Goal: Task Accomplishment & Management: Manage account settings

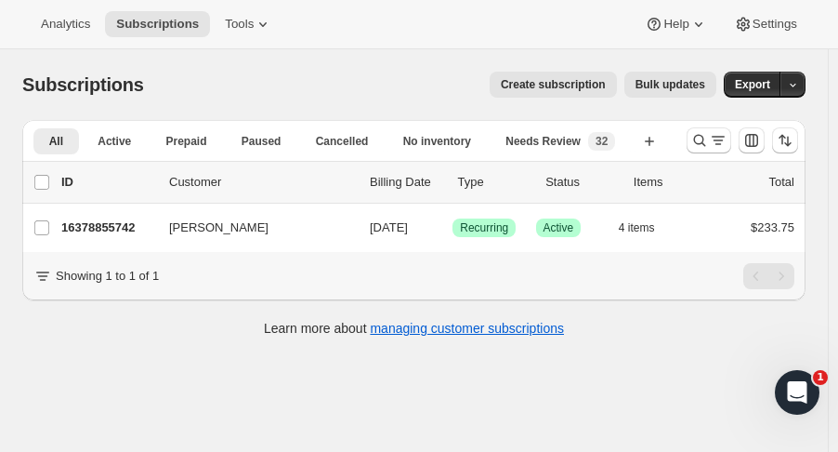
click at [707, 138] on icon "Search and filter results" at bounding box center [699, 140] width 19 height 19
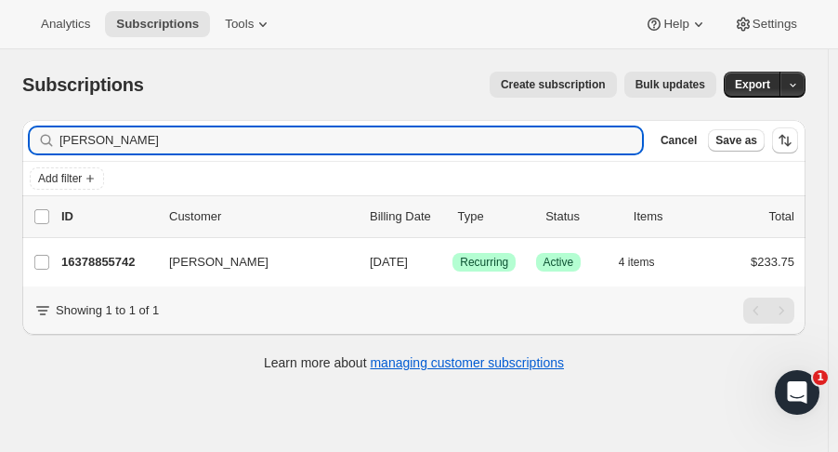
drag, startPoint x: 195, startPoint y: 143, endPoint x: -66, endPoint y: 98, distance: 264.9
click at [0, 98] on html "Analytics Subscriptions Tools Help Settings Skip to content Subscriptions. This…" at bounding box center [419, 226] width 838 height 452
type input "[PERSON_NAME]"
click at [119, 265] on p "16463200574" at bounding box center [107, 262] width 93 height 19
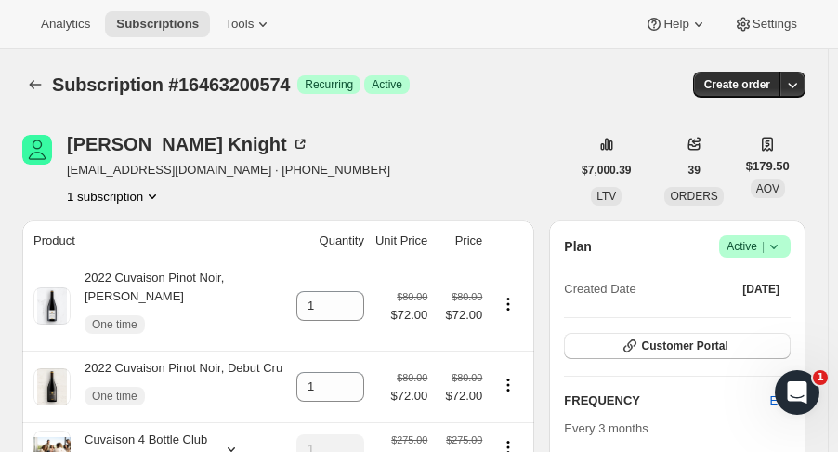
click at [152, 196] on icon "Product actions" at bounding box center [152, 196] width 19 height 19
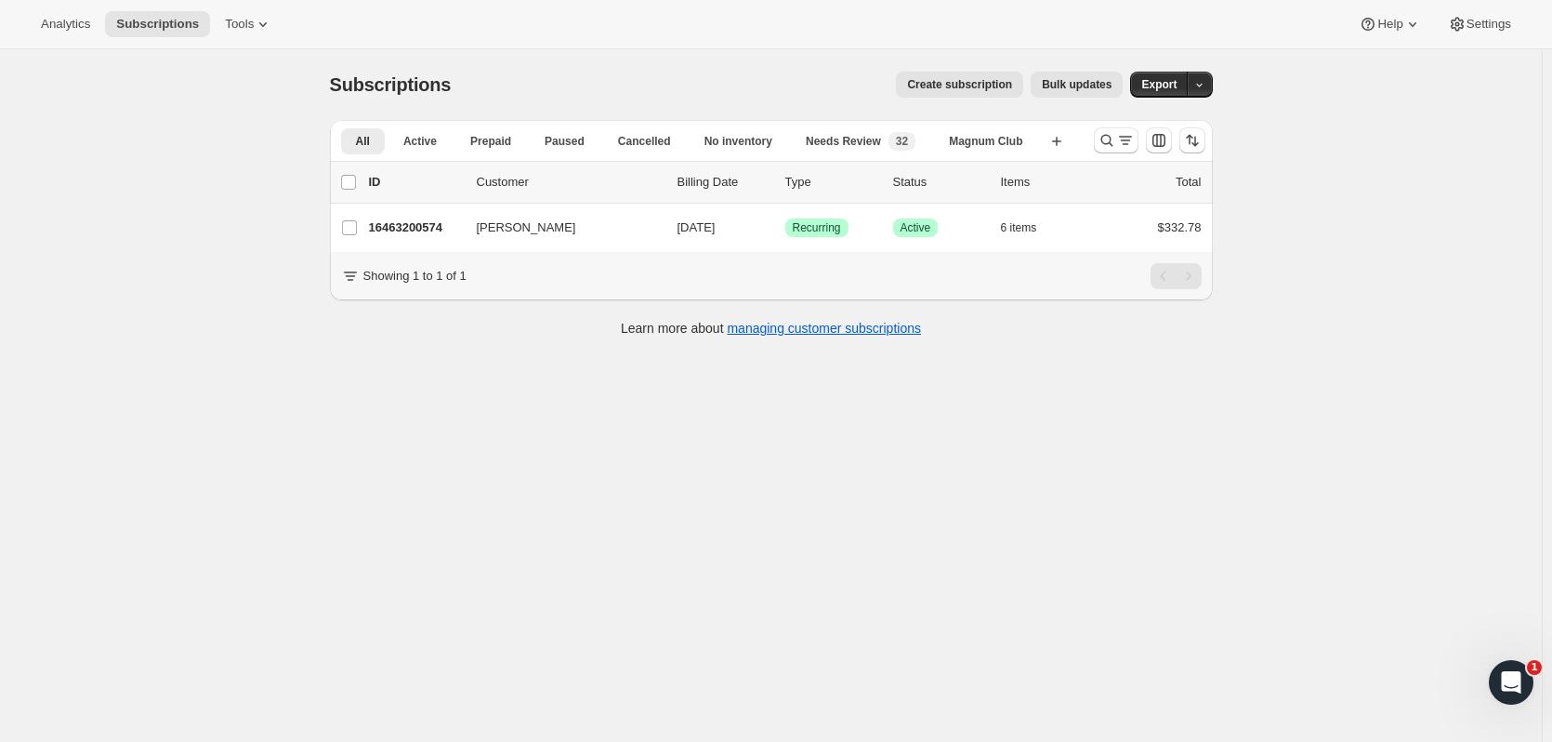
click at [1112, 144] on icon "Search and filter results" at bounding box center [1106, 141] width 12 height 12
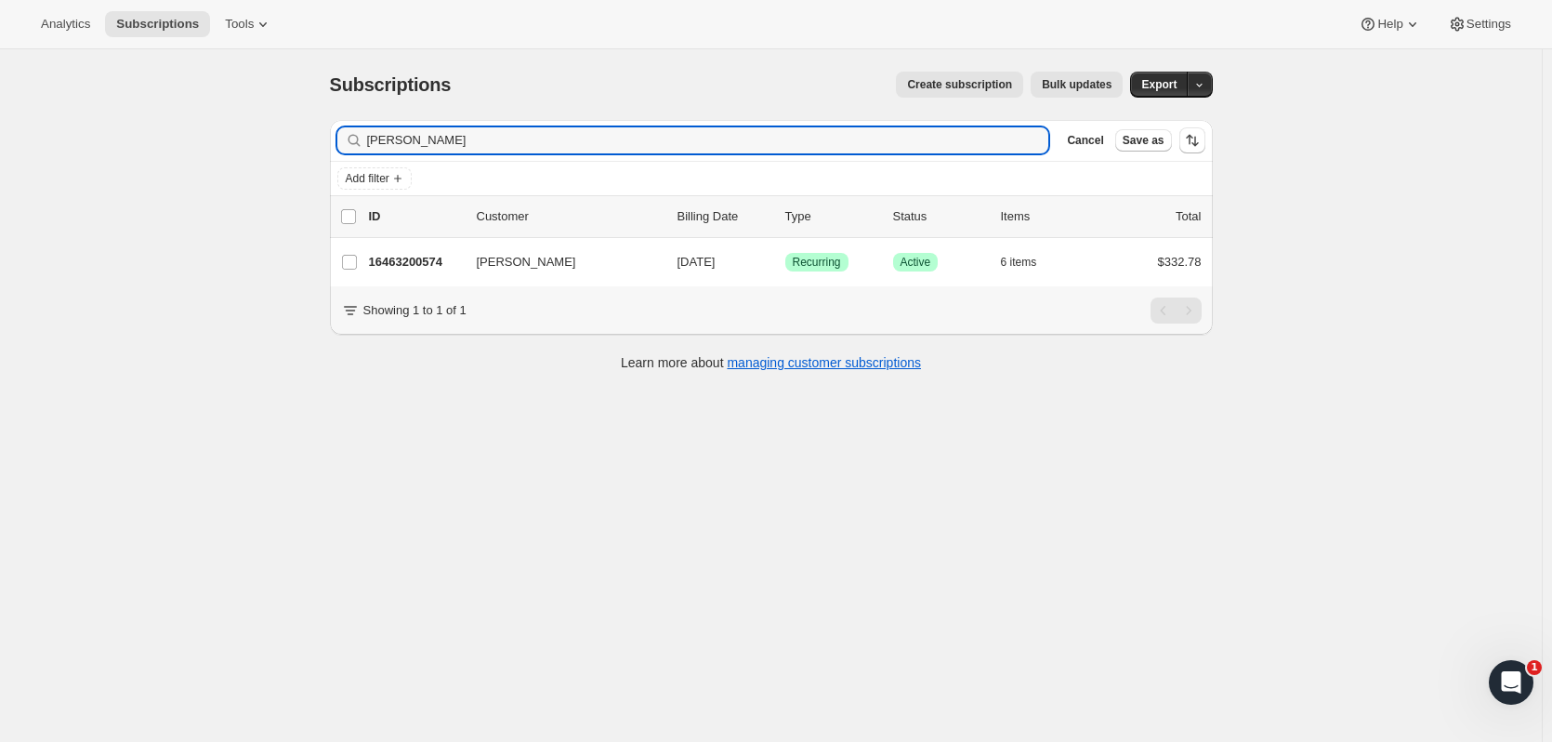
drag, startPoint x: 480, startPoint y: 152, endPoint x: 273, endPoint y: 149, distance: 207.2
click at [273, 149] on div "Subscriptions. This page is ready Subscriptions Create subscription Bulk update…" at bounding box center [771, 420] width 1542 height 742
type input "margo pis"
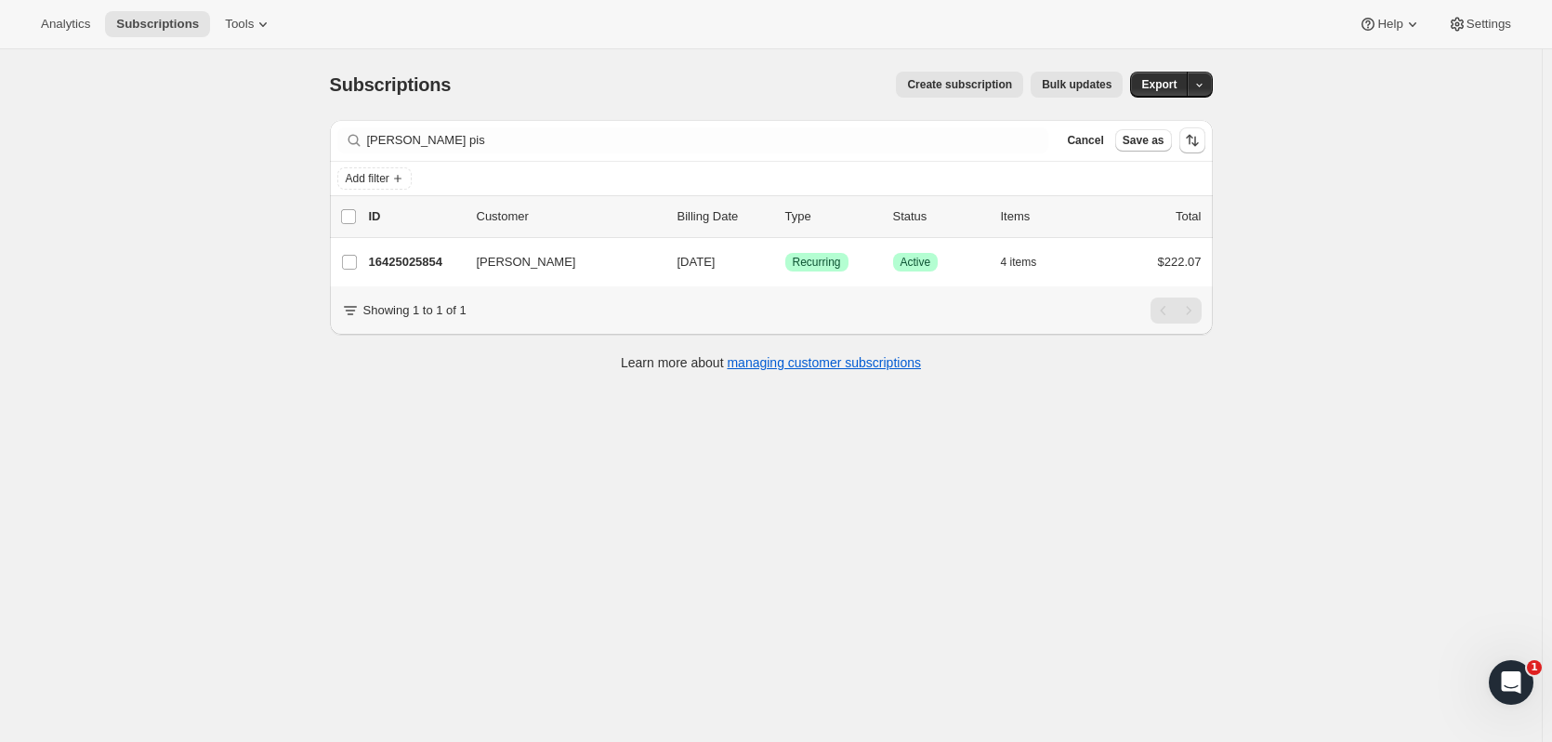
click at [408, 265] on p "16425025854" at bounding box center [415, 262] width 93 height 19
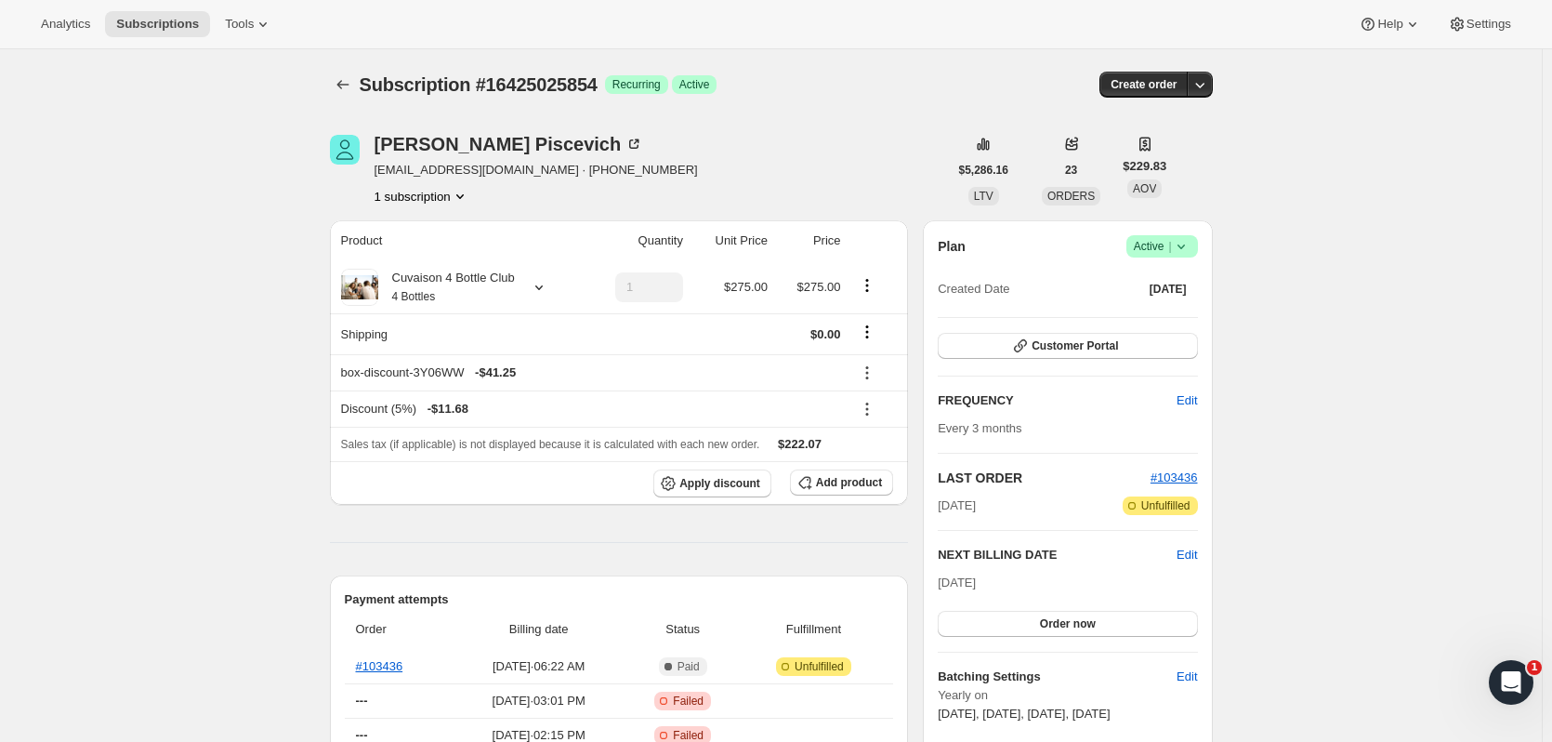
scroll to position [303, 0]
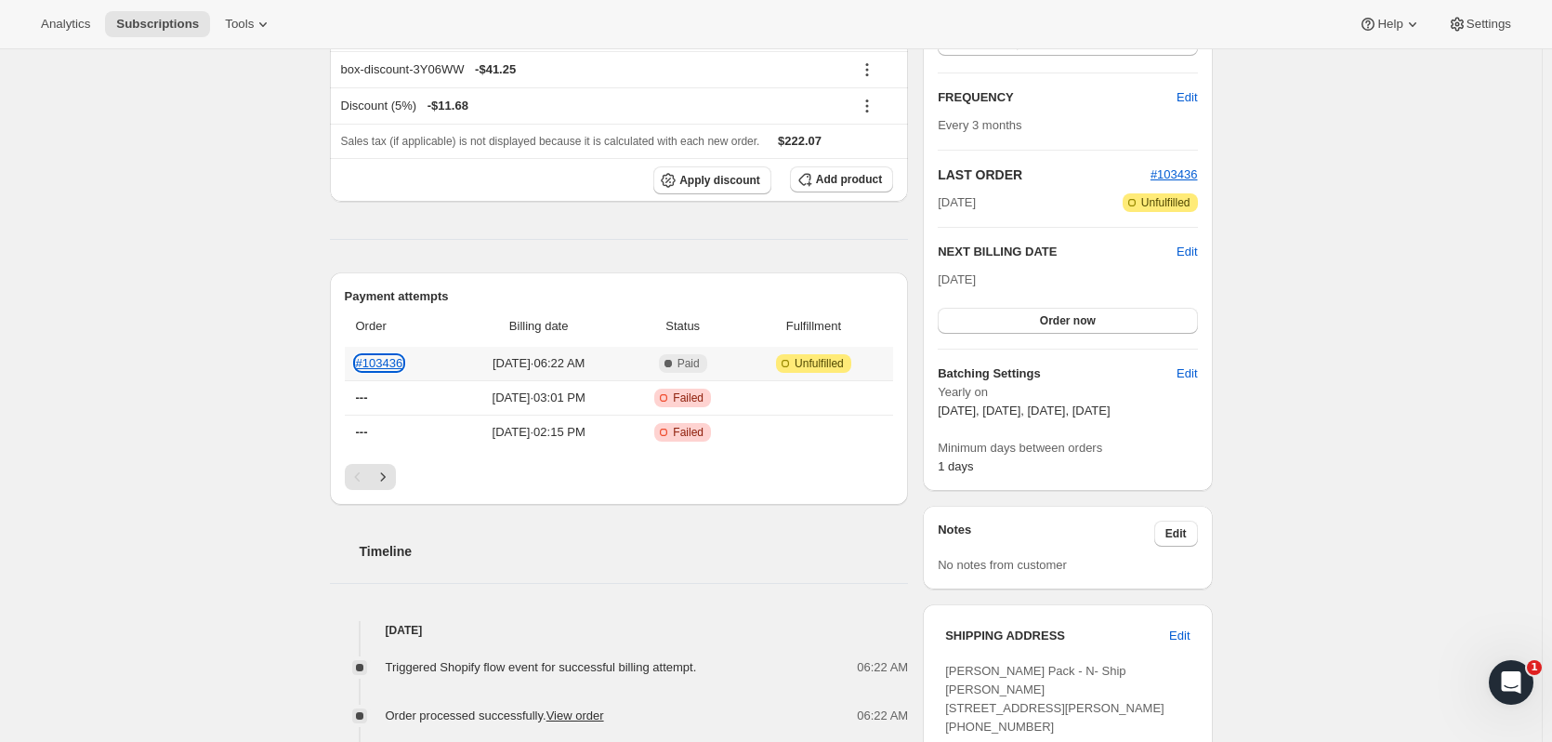
click at [391, 363] on link "#103436" at bounding box center [379, 363] width 47 height 14
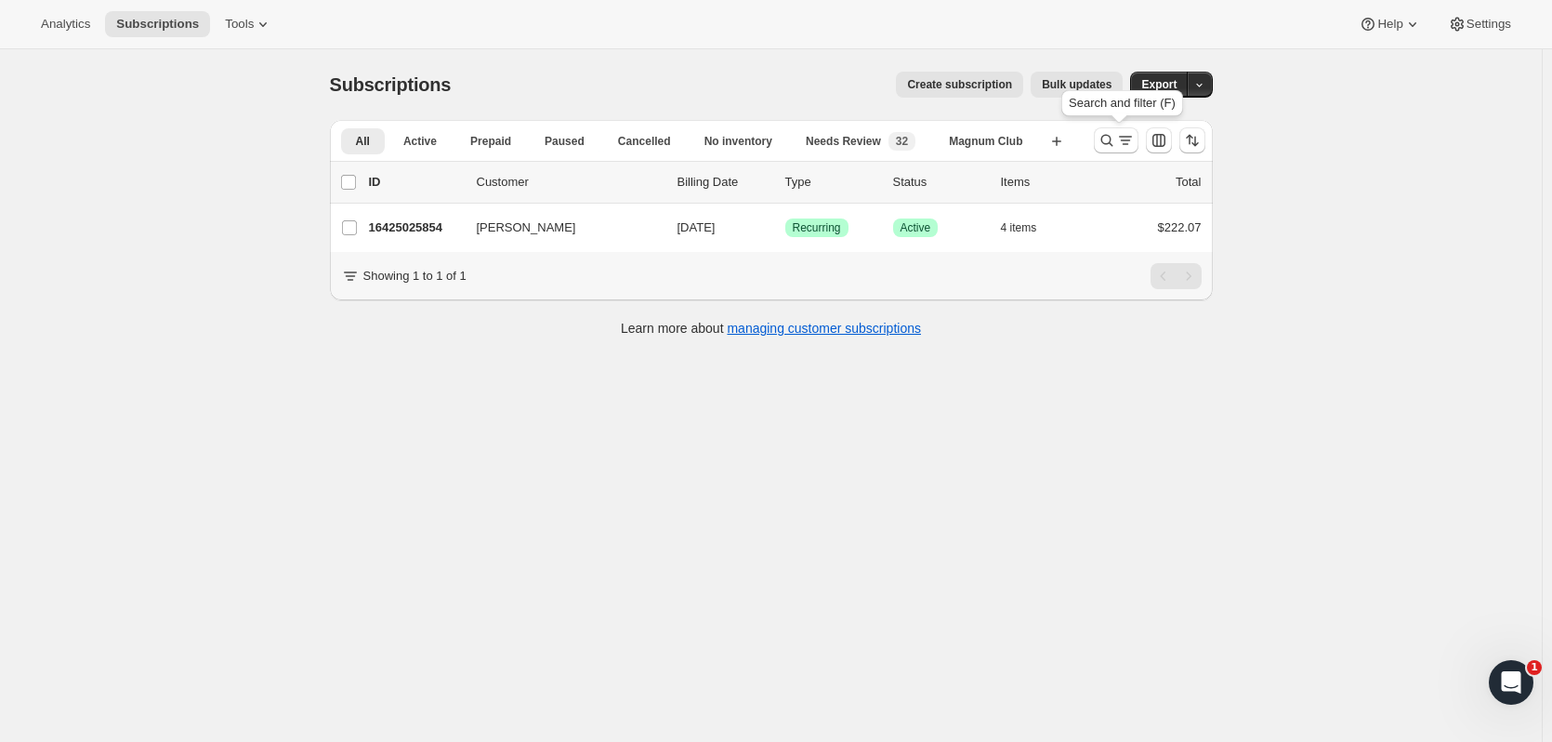
click at [1106, 143] on icon "Search and filter results" at bounding box center [1106, 140] width 19 height 19
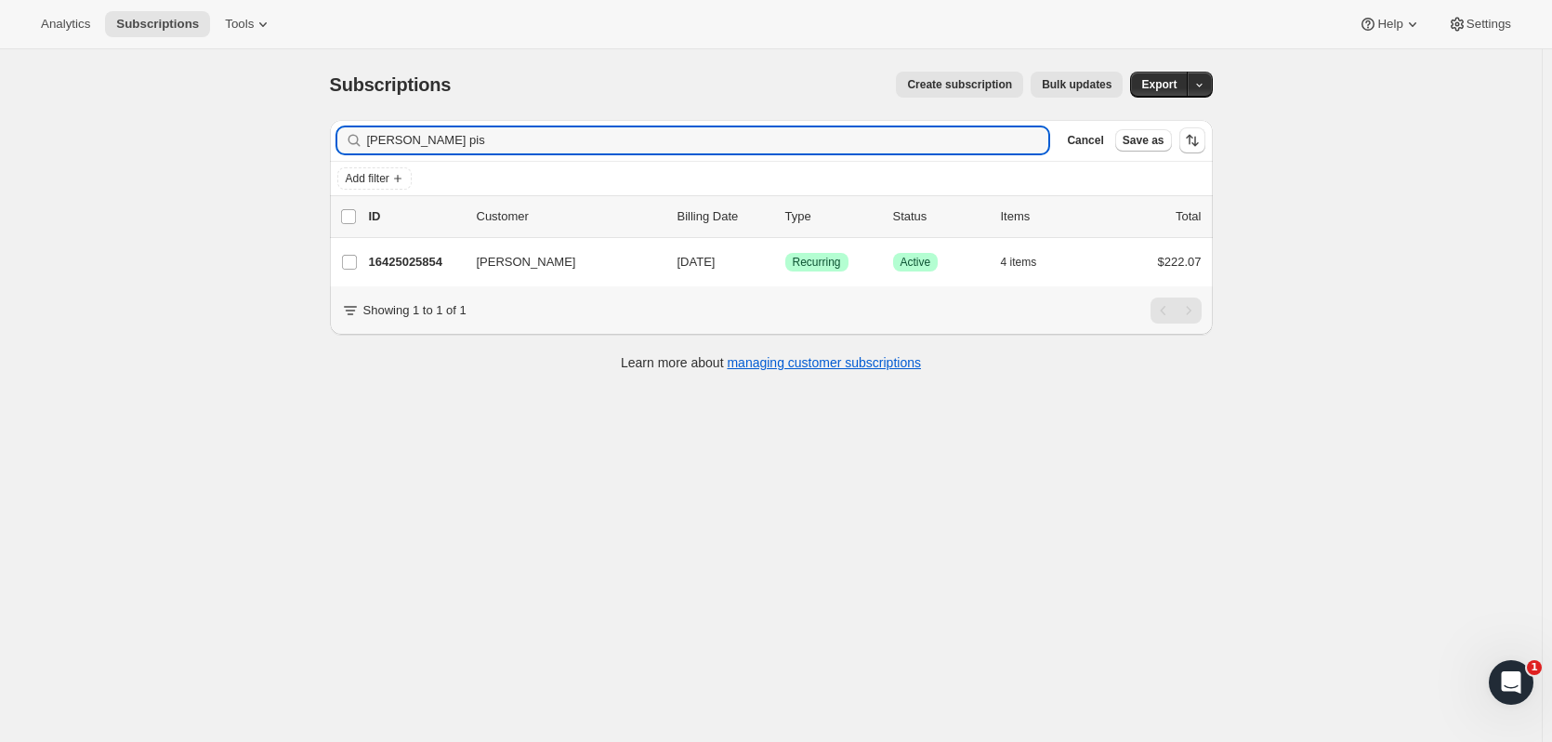
drag, startPoint x: 474, startPoint y: 151, endPoint x: 327, endPoint y: 152, distance: 146.8
click at [327, 152] on div "Filter subscribers margo pis Clear Cancel Save as Add filter 0 selected Update …" at bounding box center [764, 247] width 898 height 285
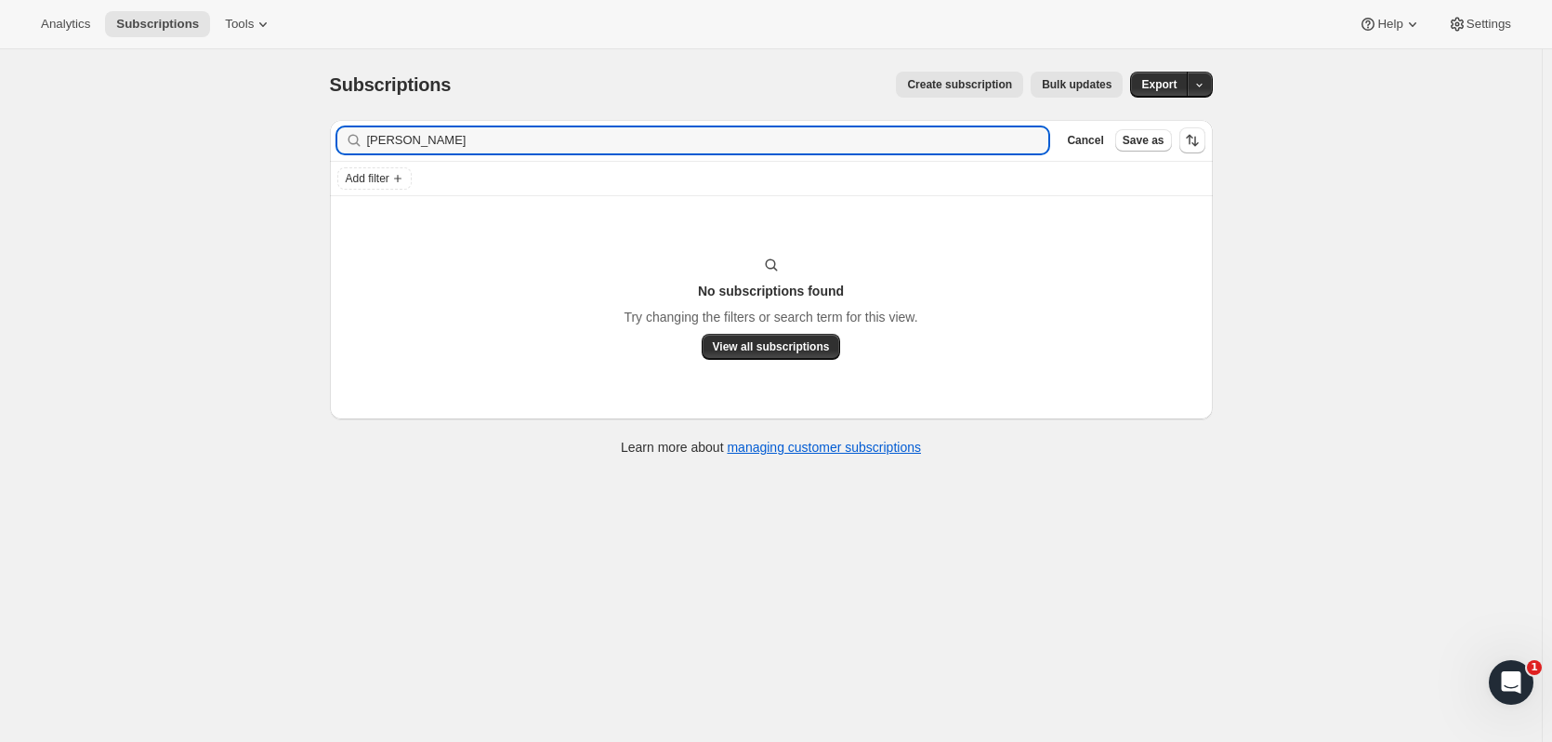
type input "sarah jam"
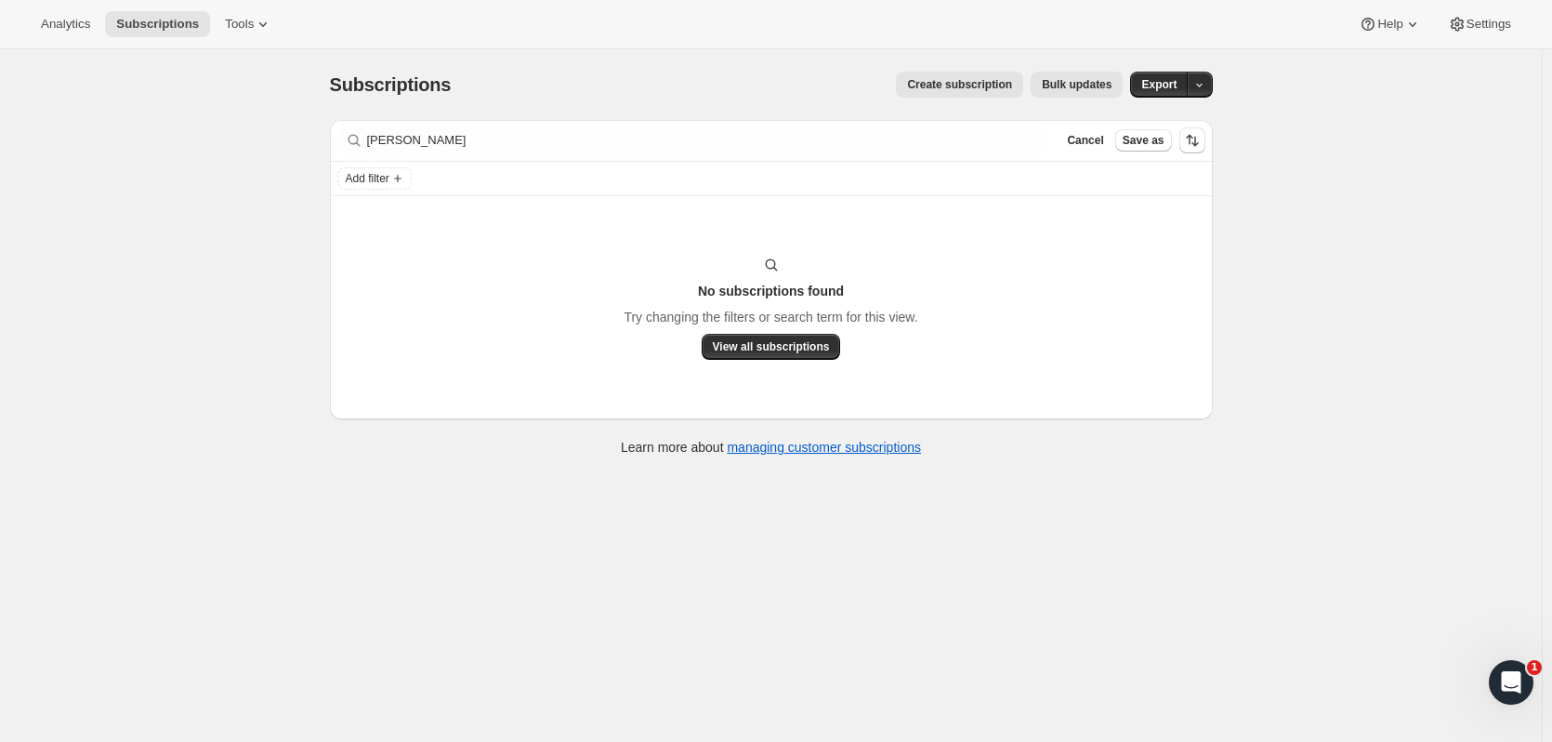
click at [1087, 154] on div "Filter subscribers sarah jam Clear Cancel Save as" at bounding box center [771, 140] width 883 height 41
click at [1080, 149] on button "Cancel" at bounding box center [1084, 140] width 51 height 22
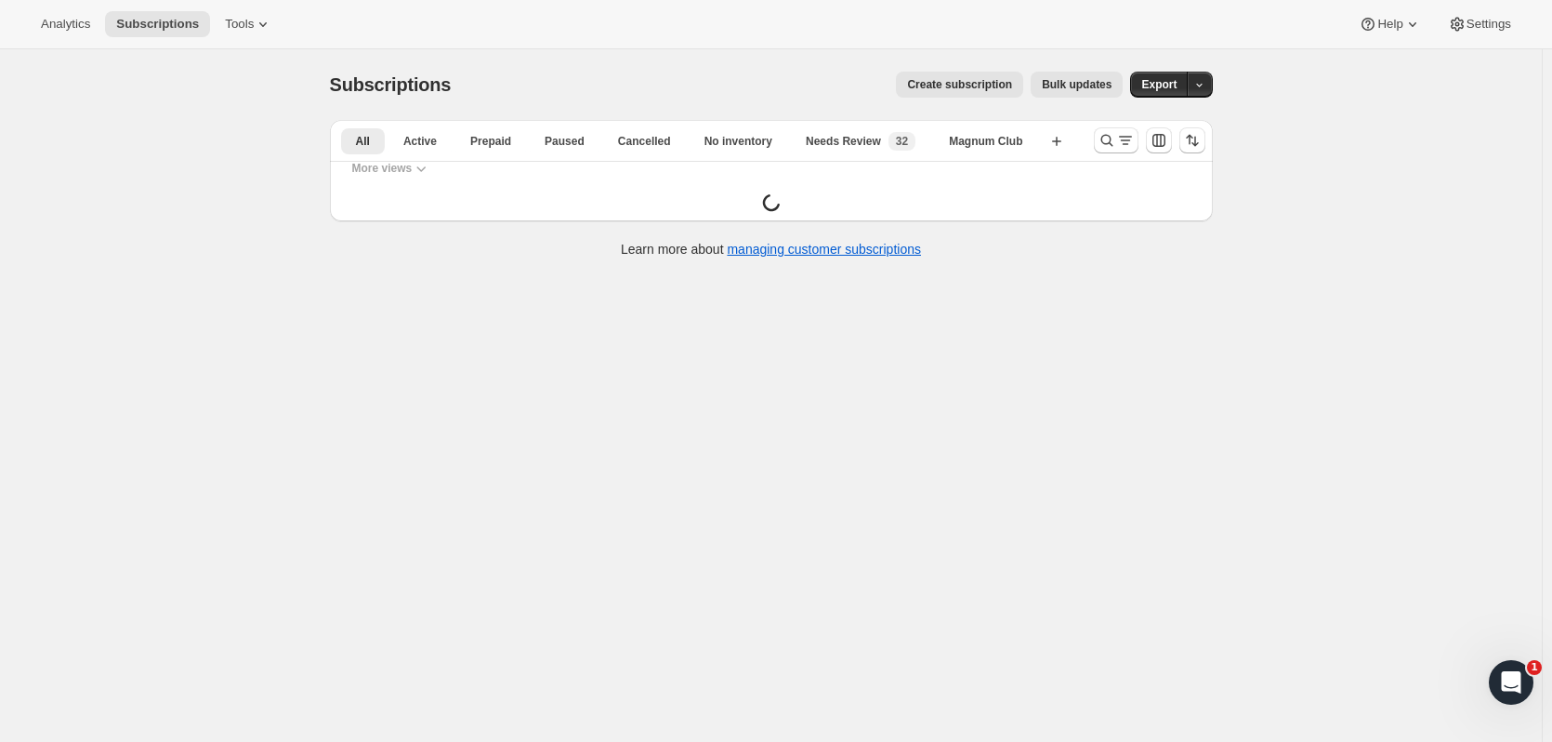
click at [1107, 132] on icon "Search and filter results" at bounding box center [1106, 140] width 19 height 19
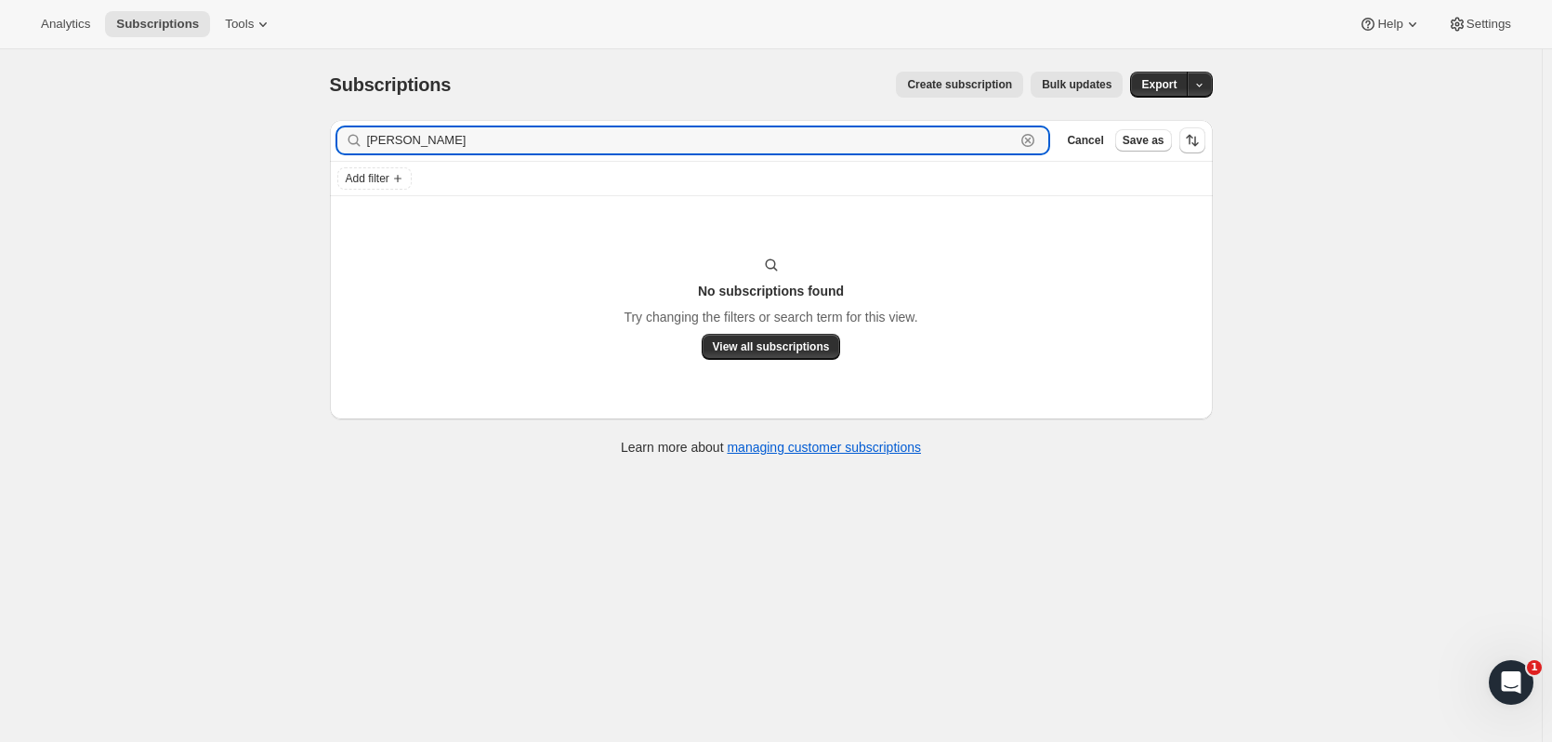
drag, startPoint x: 455, startPoint y: 144, endPoint x: 277, endPoint y: 146, distance: 178.4
click at [277, 146] on div "Subscriptions. This page is ready Subscriptions Create subscription Bulk update…" at bounding box center [771, 420] width 1542 height 742
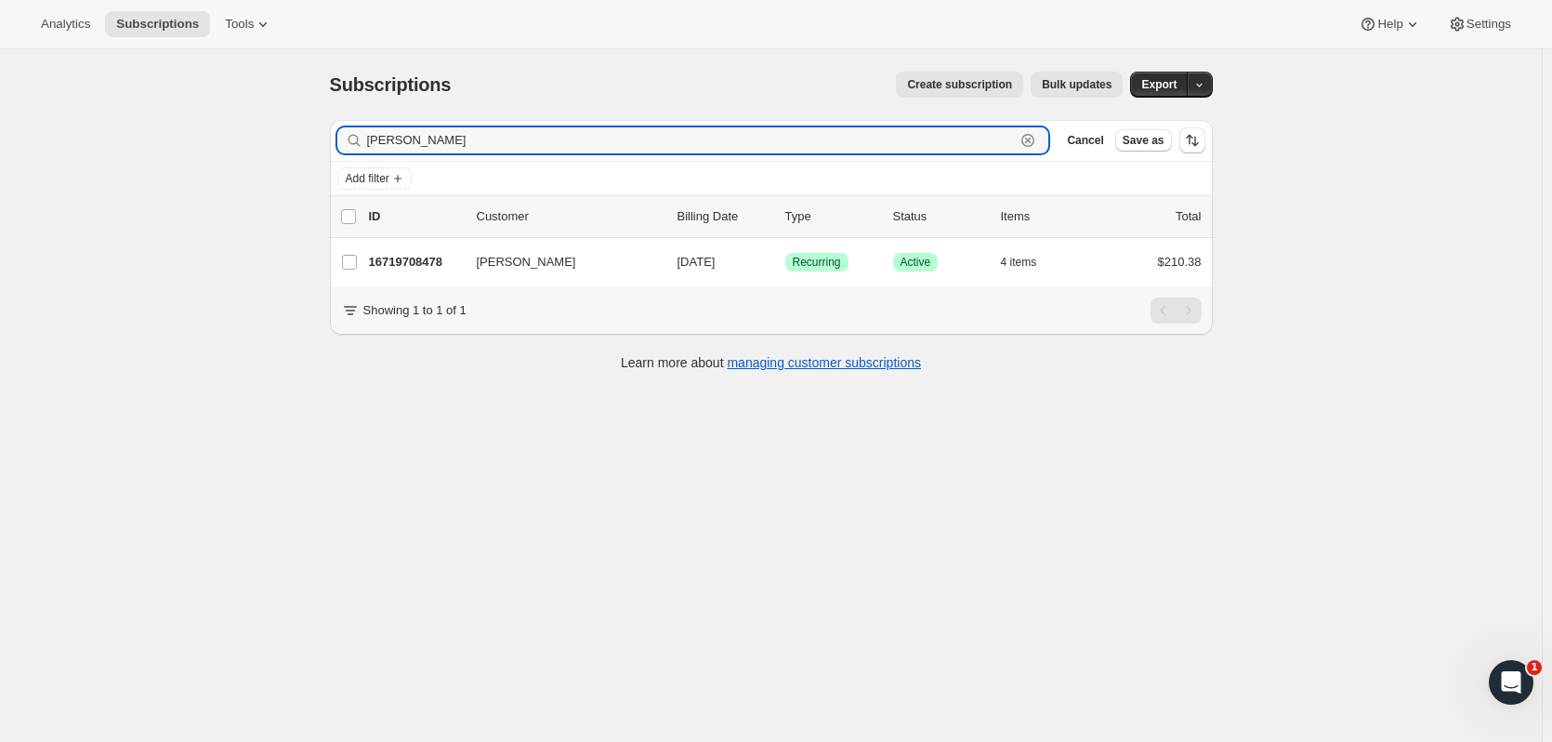
type input "jamieson"
click at [451, 257] on p "16719708478" at bounding box center [415, 262] width 93 height 19
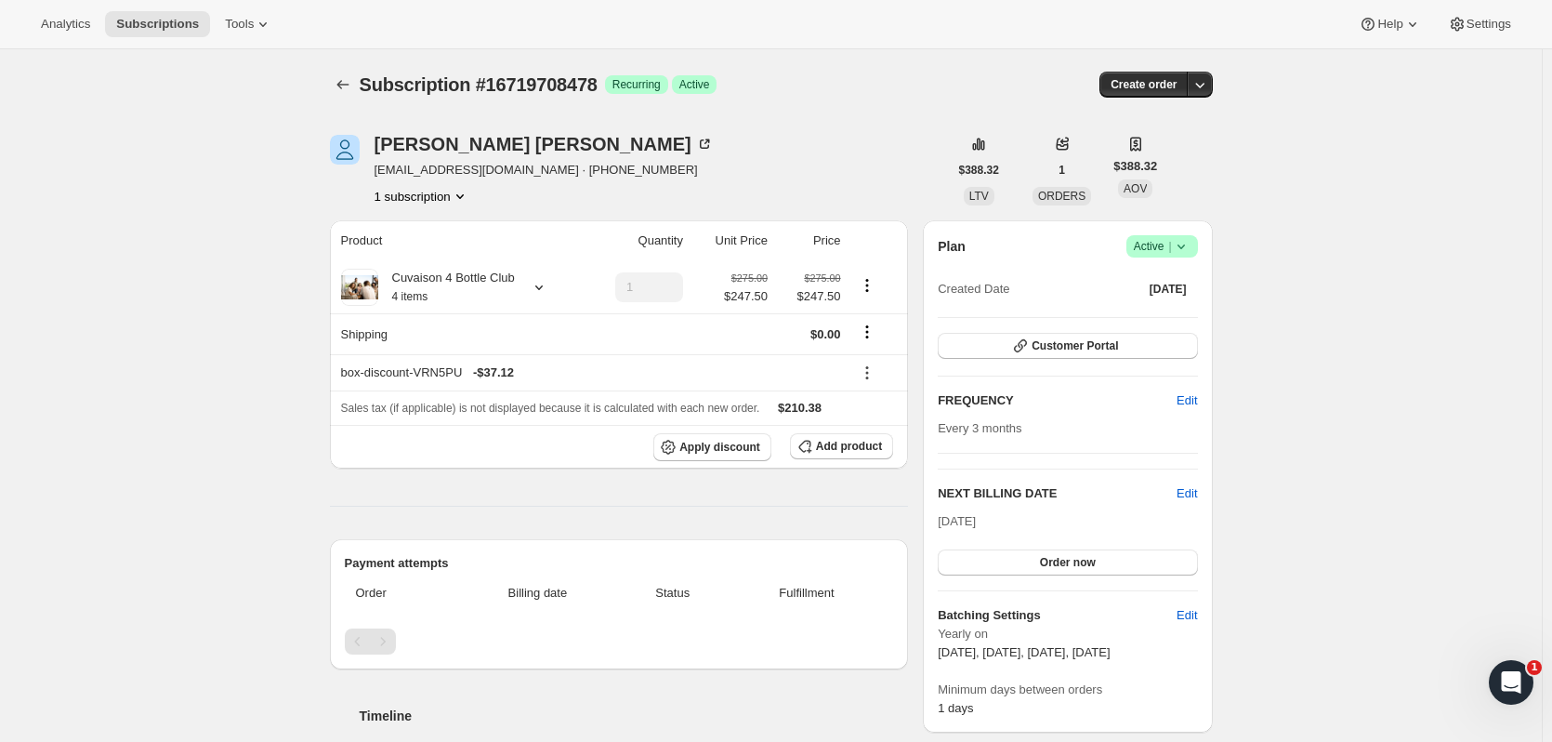
click at [341, 84] on icon "Subscriptions" at bounding box center [343, 84] width 19 height 19
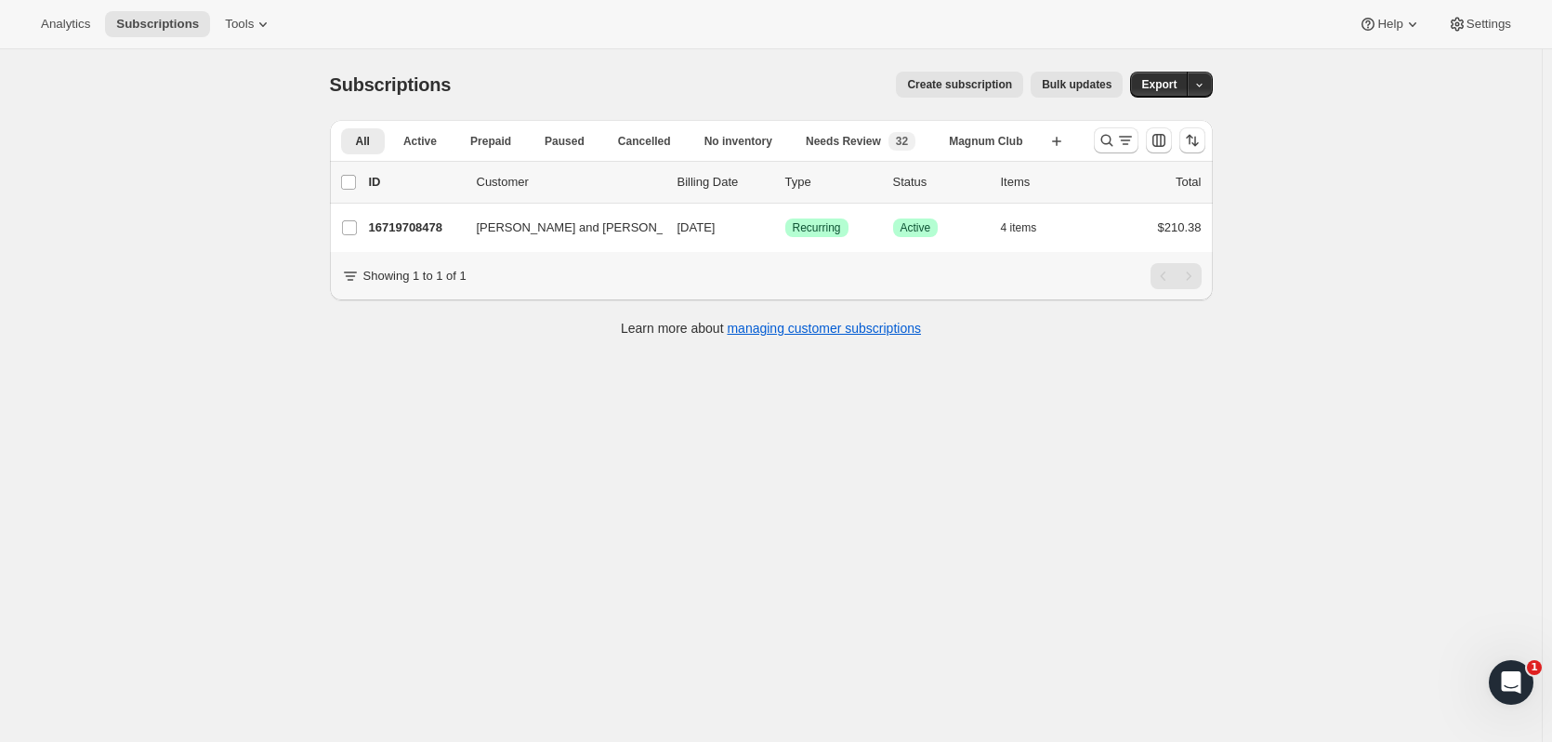
click at [1106, 138] on icon "Search and filter results" at bounding box center [1106, 141] width 12 height 12
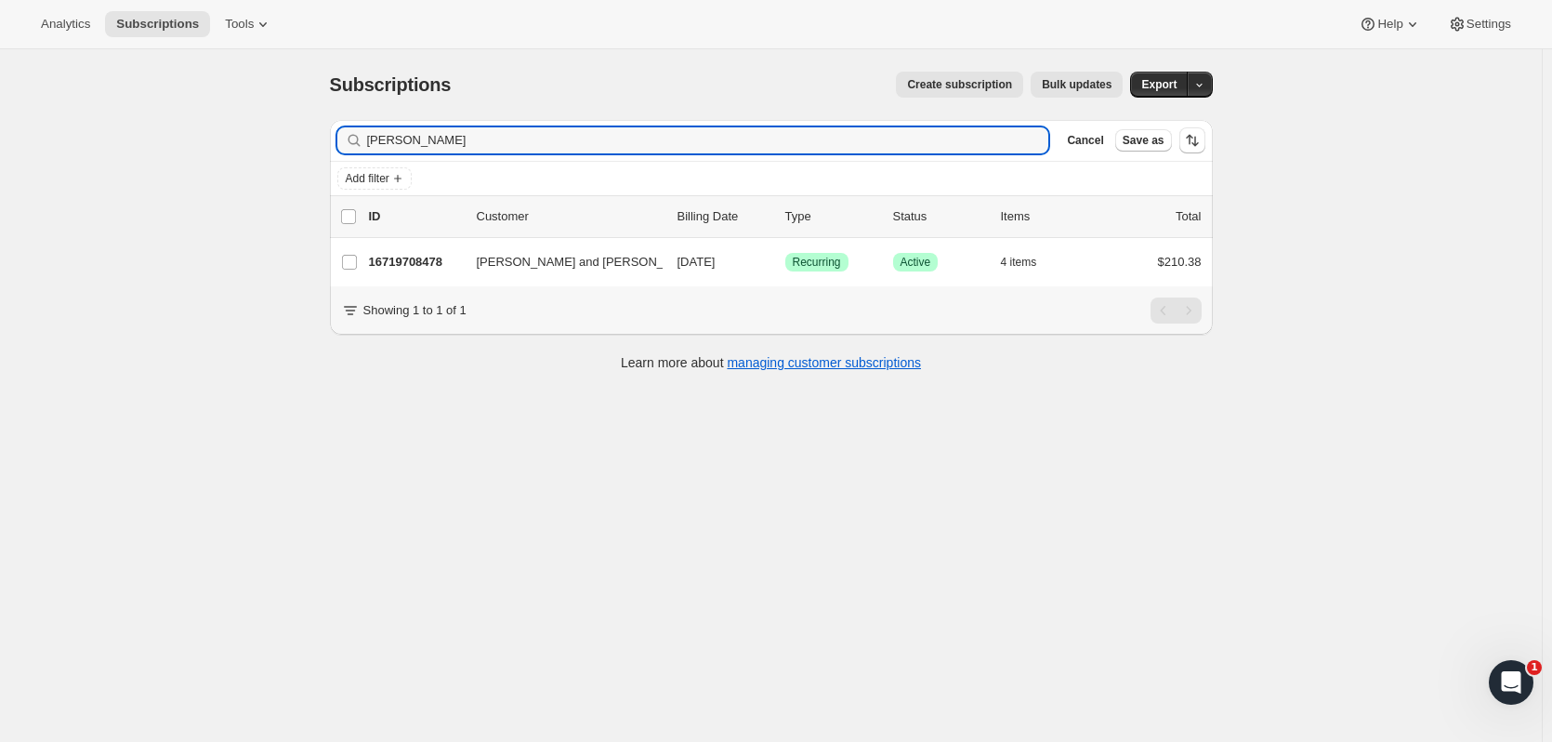
drag, startPoint x: 526, startPoint y: 141, endPoint x: 244, endPoint y: 165, distance: 282.6
click at [244, 165] on div "Subscriptions. This page is ready Subscriptions Create subscription Bulk update…" at bounding box center [771, 420] width 1542 height 742
type input "dale canf"
click at [412, 249] on div "16452780350 Dale Canfield 11/01/2025 Success Recurring Success Active 2 items $…" at bounding box center [785, 262] width 833 height 26
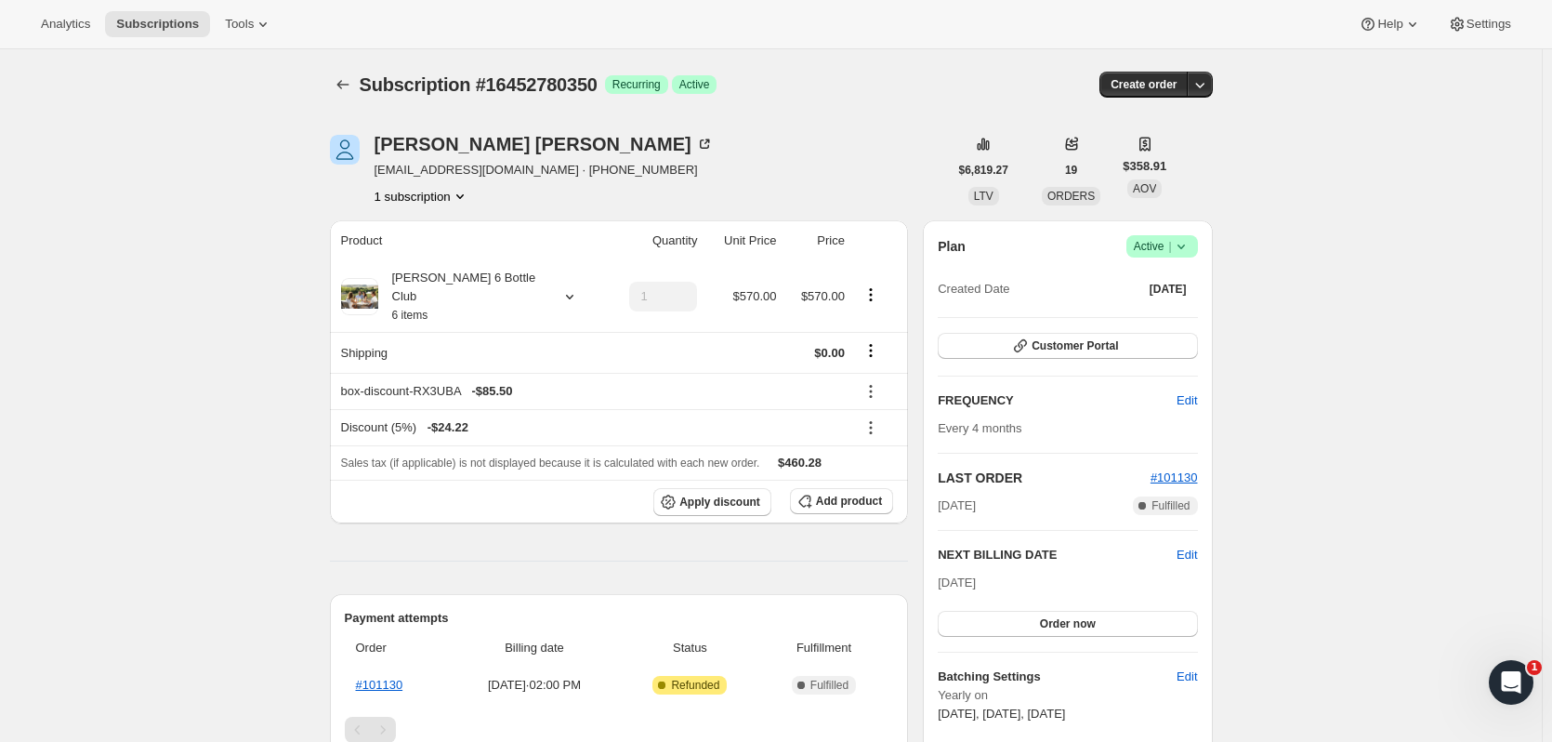
click at [352, 83] on icon "Subscriptions" at bounding box center [343, 84] width 19 height 19
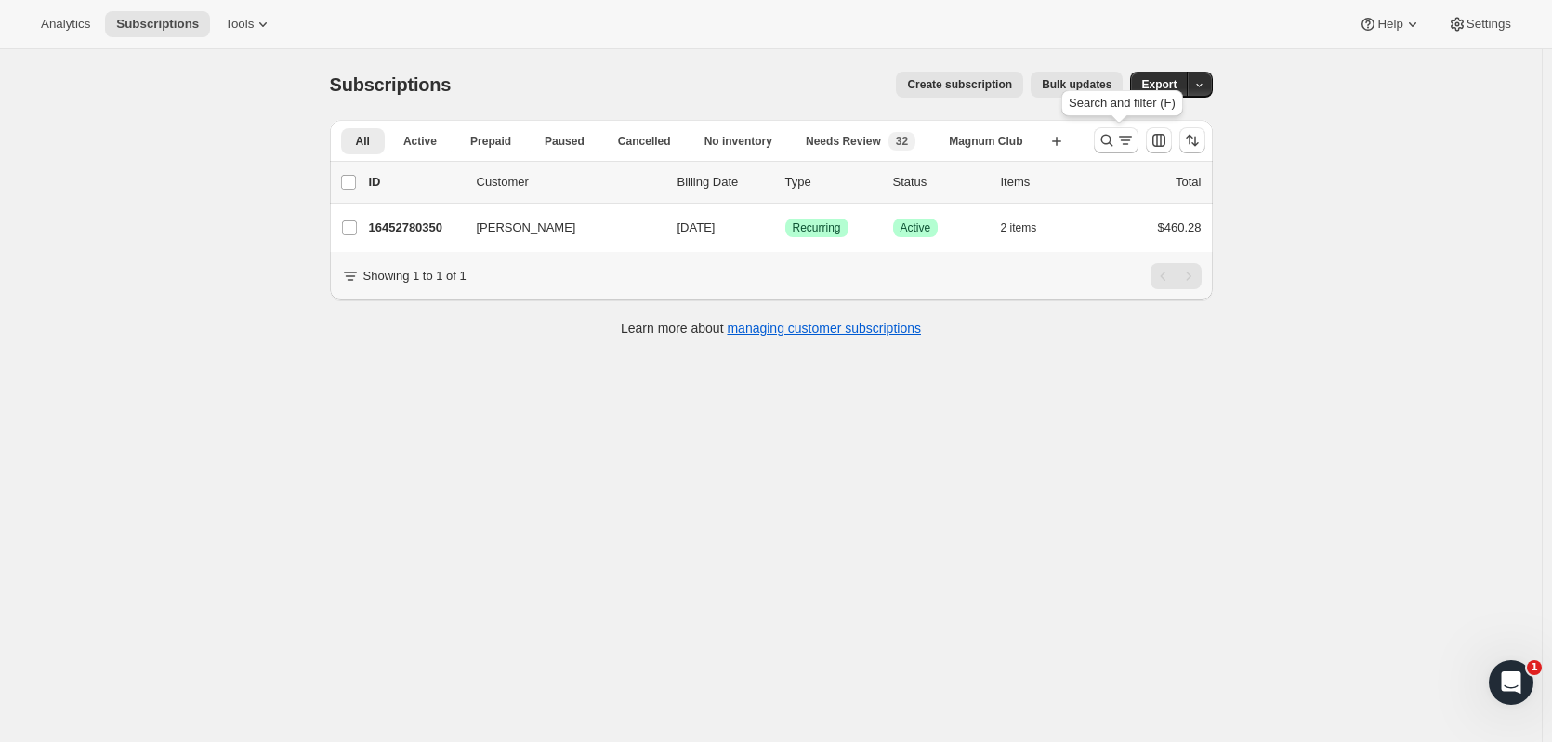
click at [1110, 139] on icon "Search and filter results" at bounding box center [1106, 140] width 19 height 19
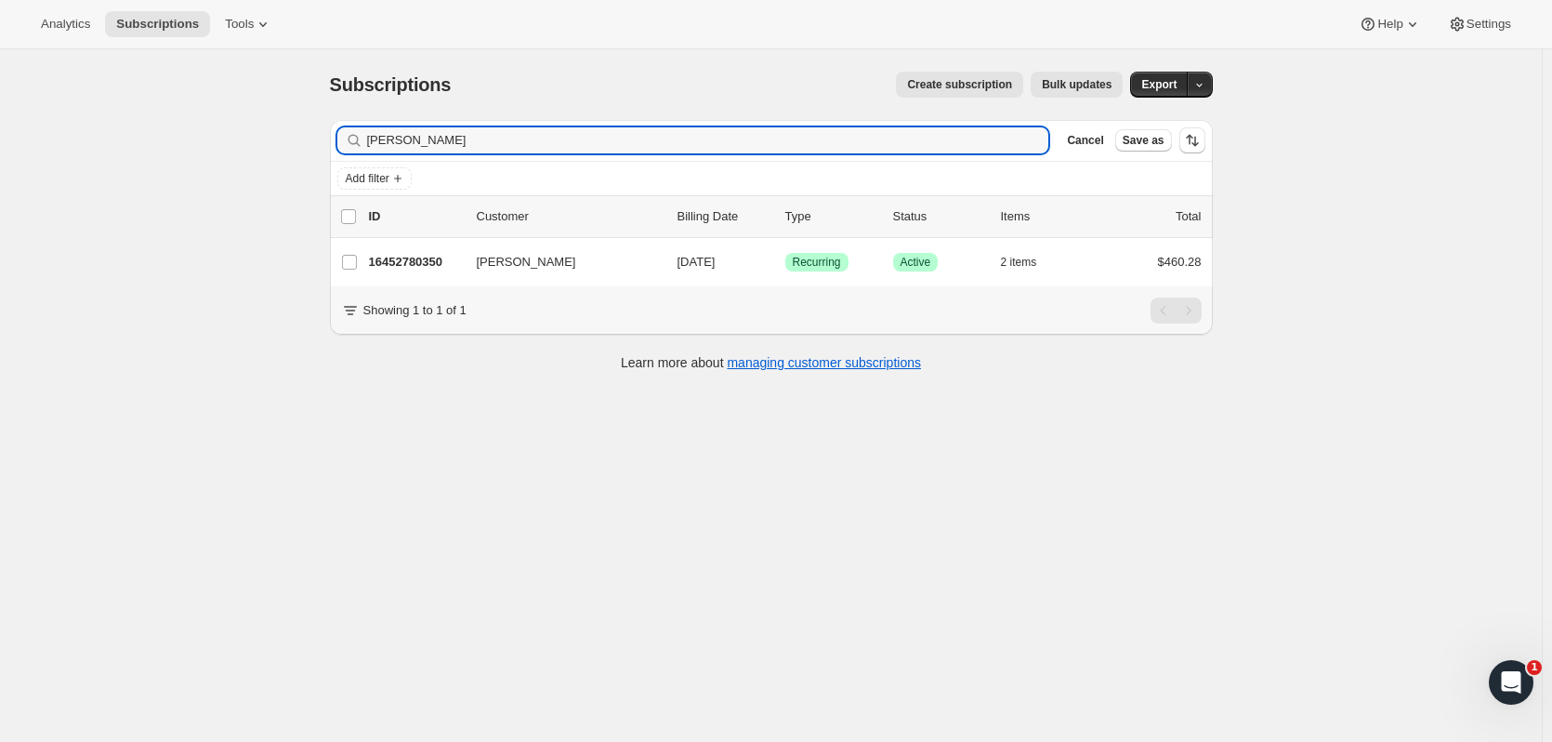
drag, startPoint x: 479, startPoint y: 140, endPoint x: 189, endPoint y: 130, distance: 291.0
click at [190, 131] on div "Subscriptions. This page is ready Subscriptions Create subscription Bulk update…" at bounding box center [771, 420] width 1542 height 742
type input "carrie stew"
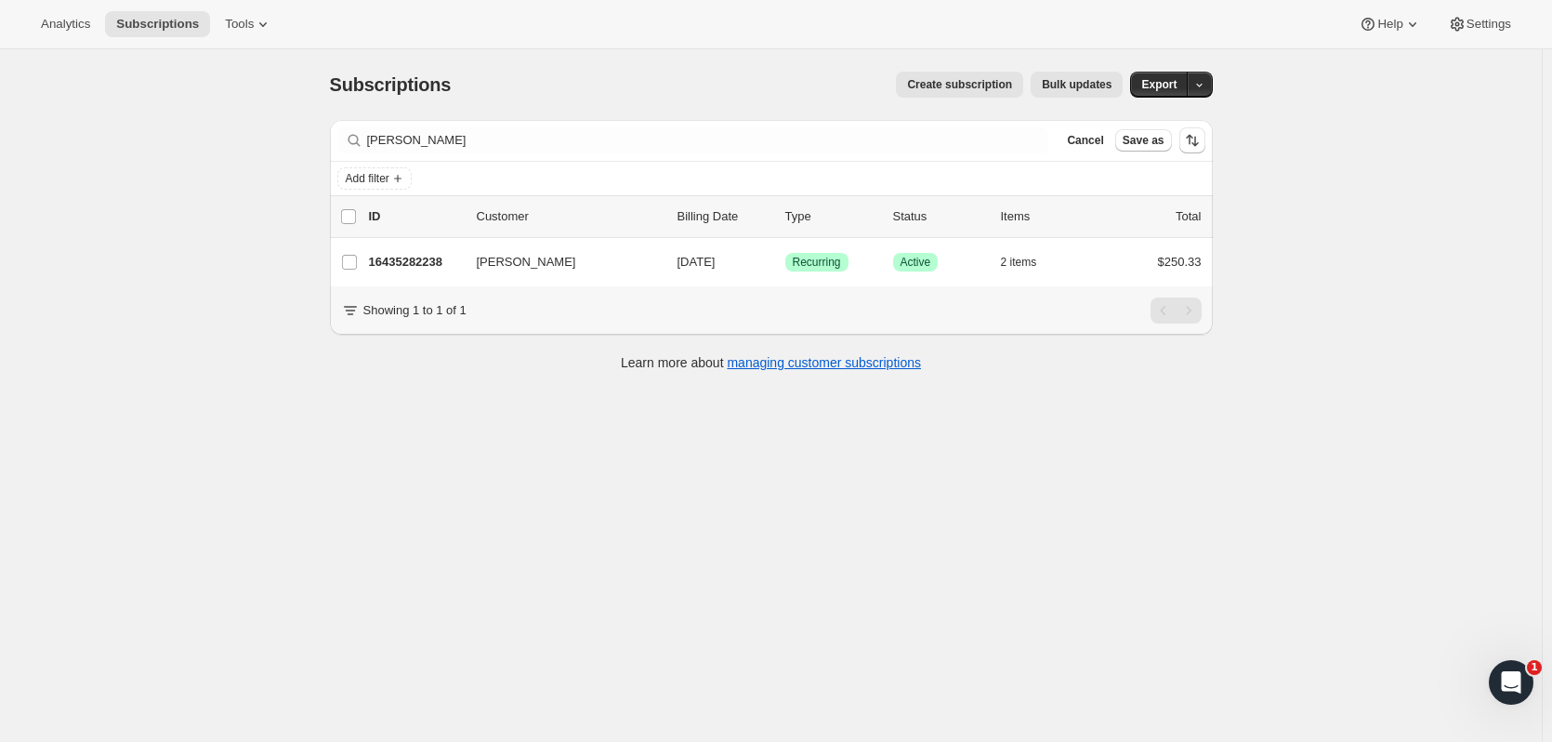
click at [435, 253] on p "16435282238" at bounding box center [415, 262] width 93 height 19
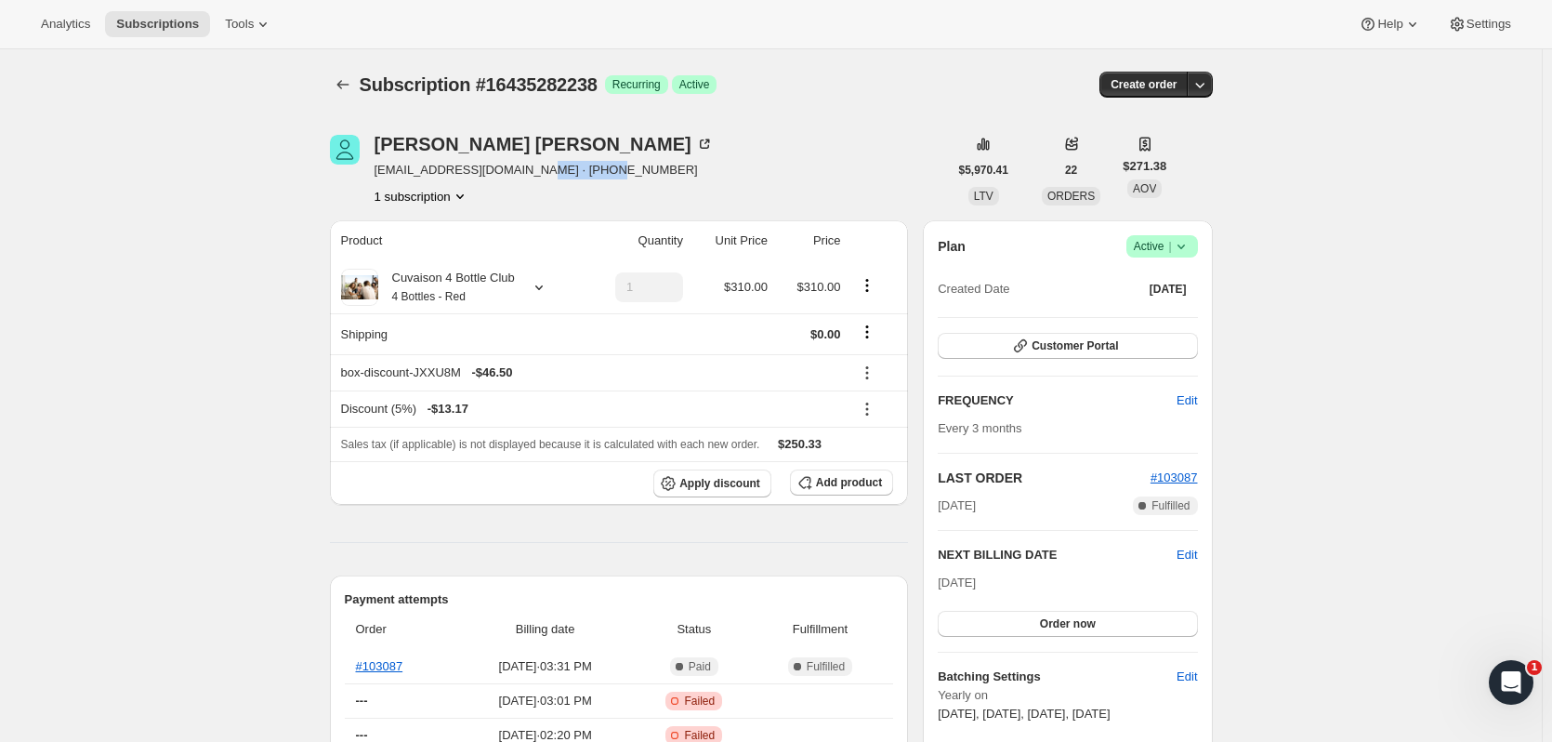
drag, startPoint x: 545, startPoint y: 178, endPoint x: 516, endPoint y: 173, distance: 30.3
click at [516, 173] on div "Carrie Stewart cstewart2@charter.net · +17757424902 1 subscription" at bounding box center [639, 170] width 618 height 71
copy span "17757424902"
